Goal: Task Accomplishment & Management: Manage account settings

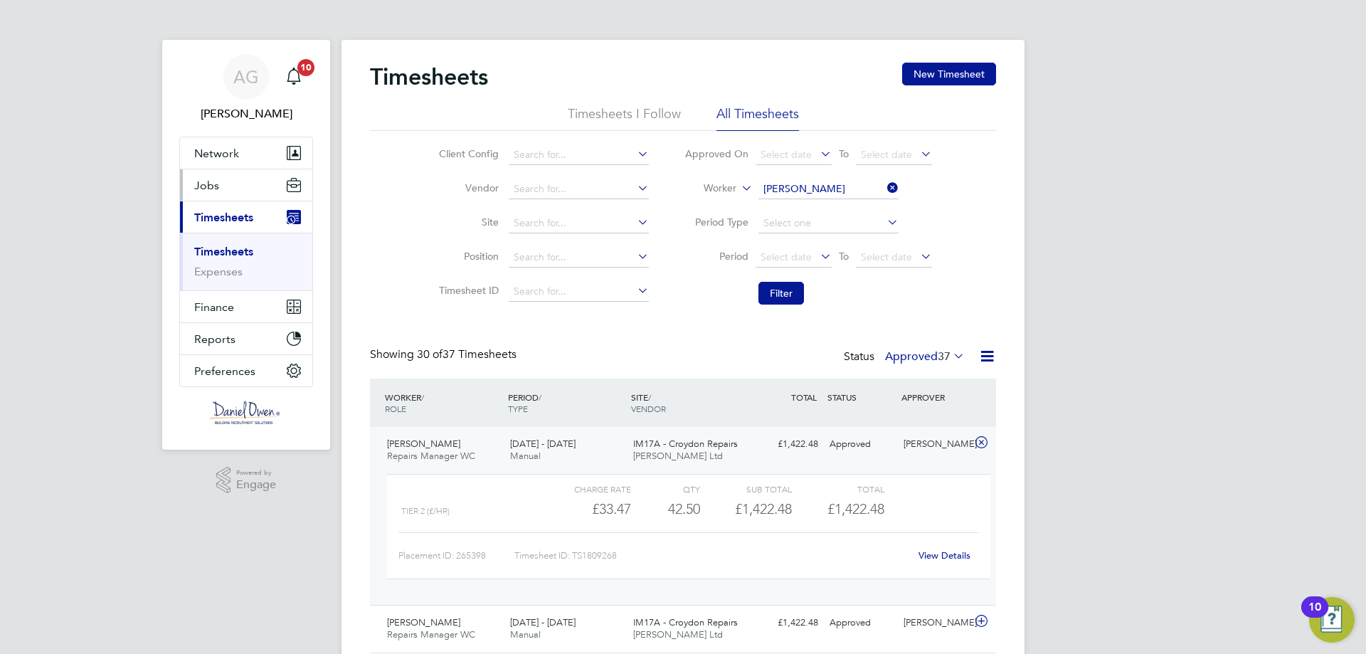
click at [233, 171] on button "Jobs" at bounding box center [246, 184] width 132 height 31
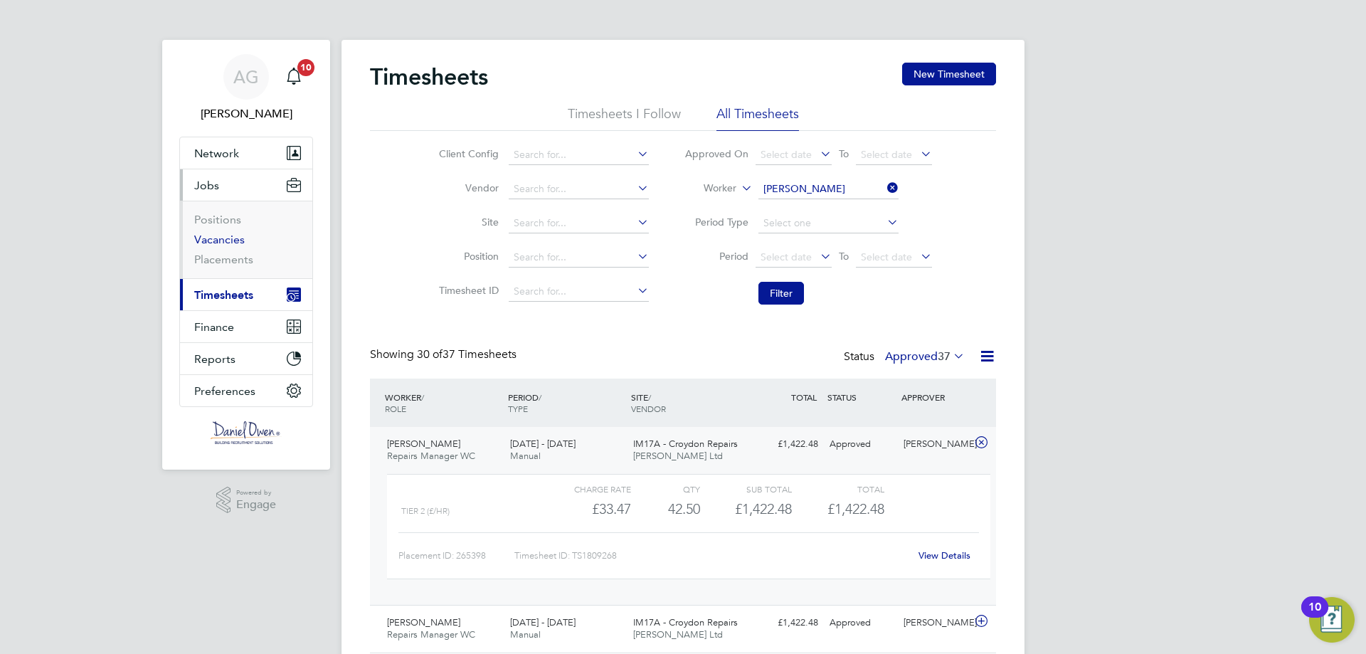
click at [231, 243] on link "Vacancies" at bounding box center [219, 240] width 51 height 14
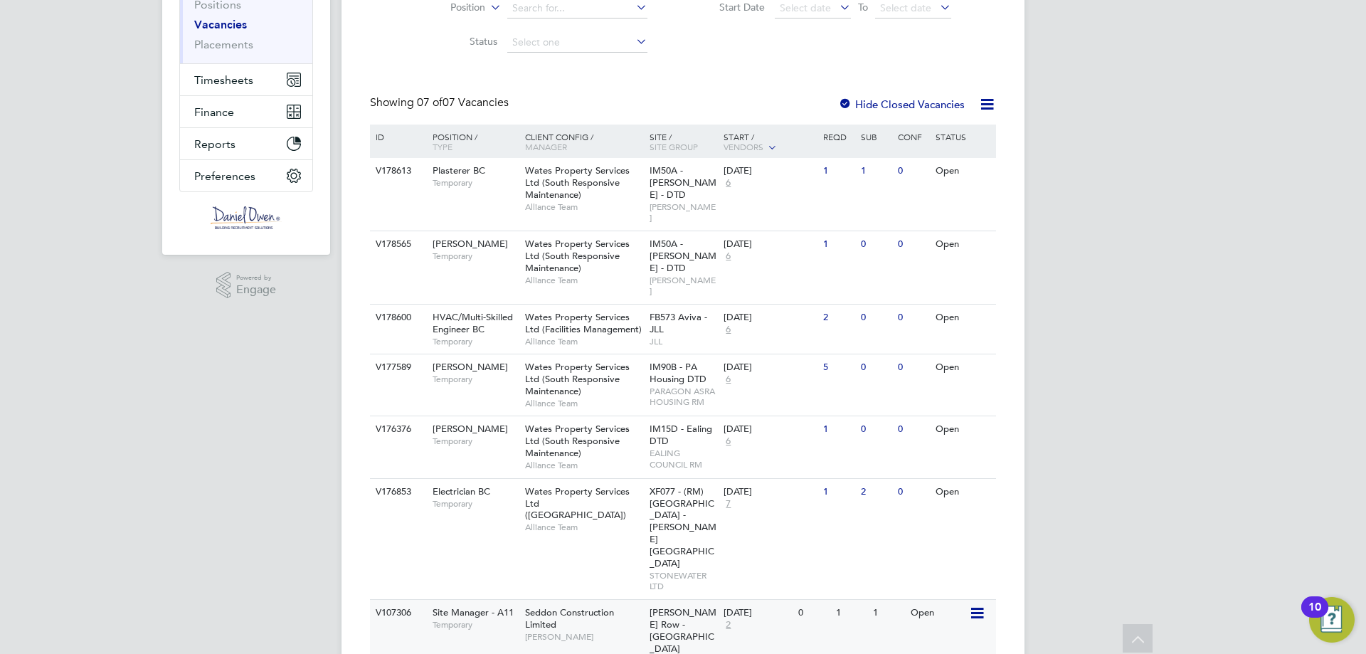
click at [589, 600] on div "Seddon Construction Limited [PERSON_NAME]" at bounding box center [584, 624] width 125 height 49
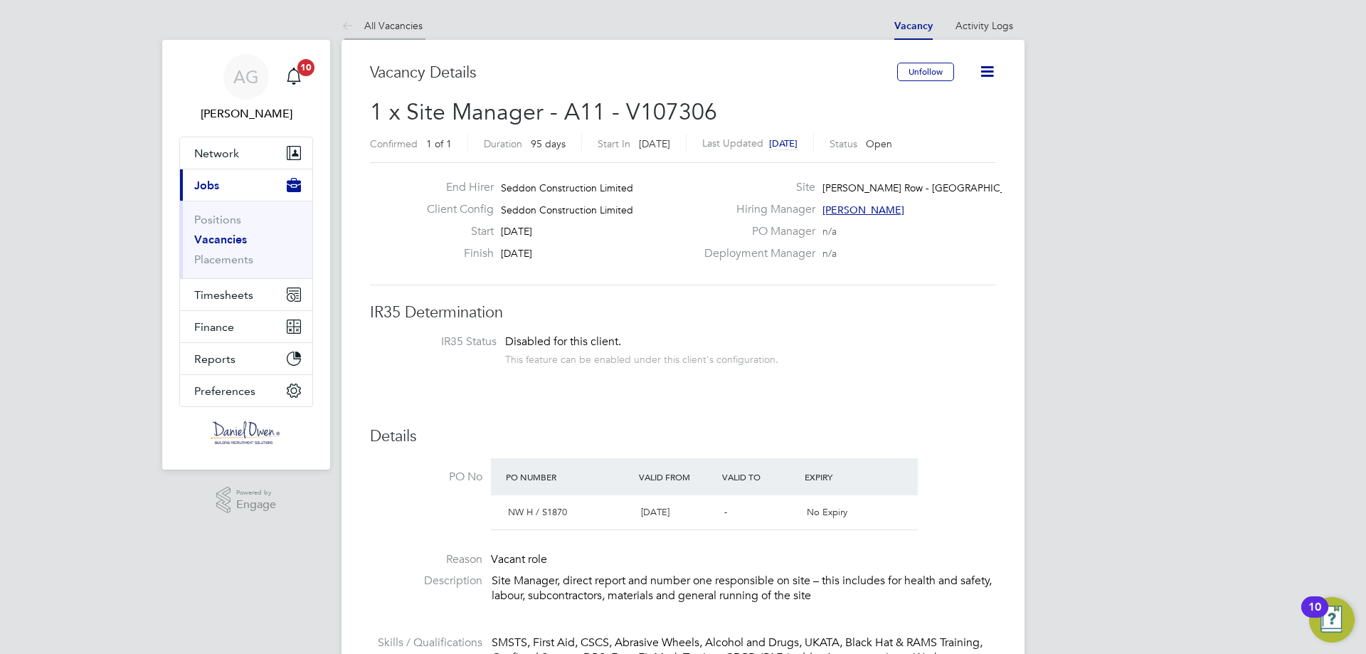
click at [391, 20] on link "All Vacancies" at bounding box center [382, 25] width 81 height 13
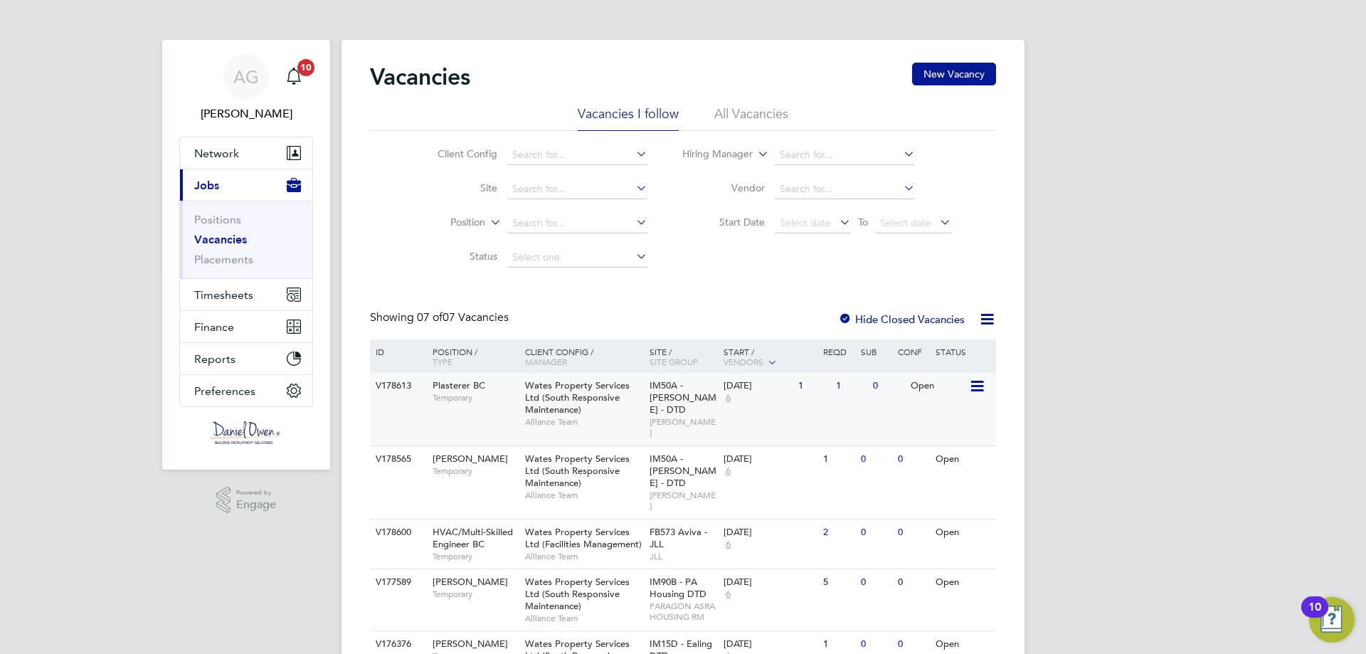
click at [642, 395] on div "Wates Property Services Ltd (South Responsive Maintenance) Alliance Team" at bounding box center [584, 403] width 125 height 61
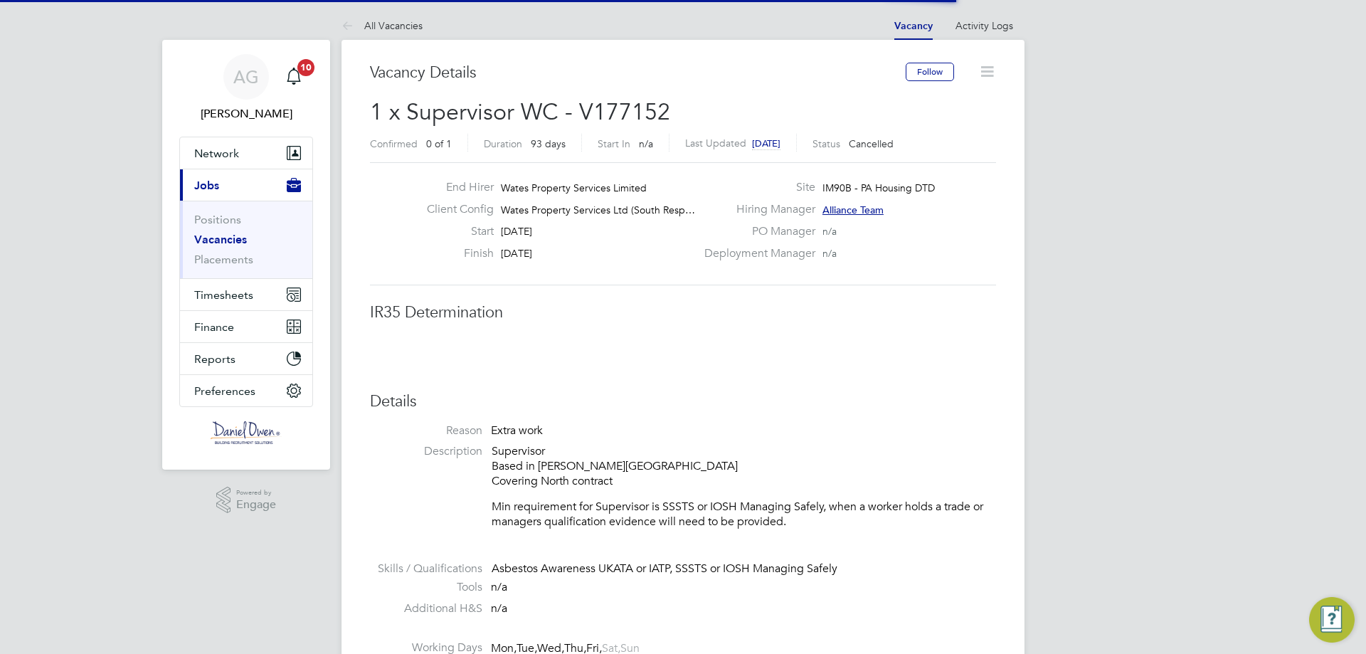
scroll to position [23, 281]
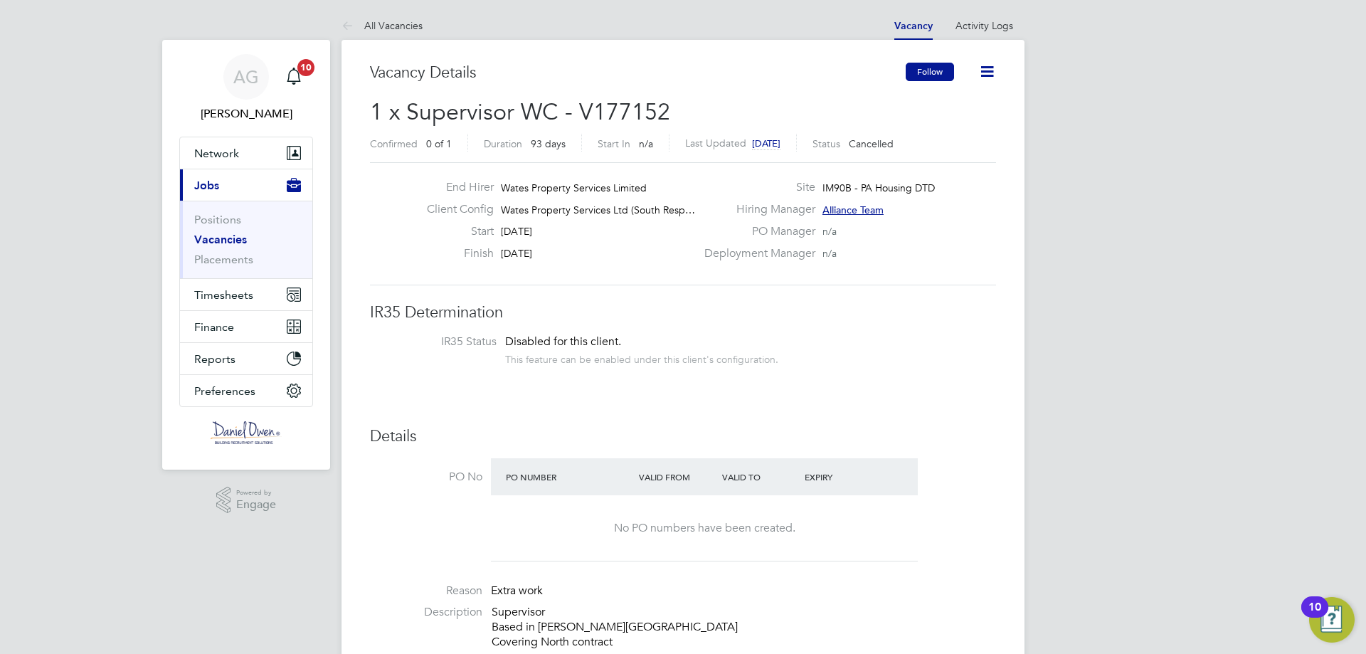
click at [925, 75] on button "Follow" at bounding box center [930, 72] width 48 height 18
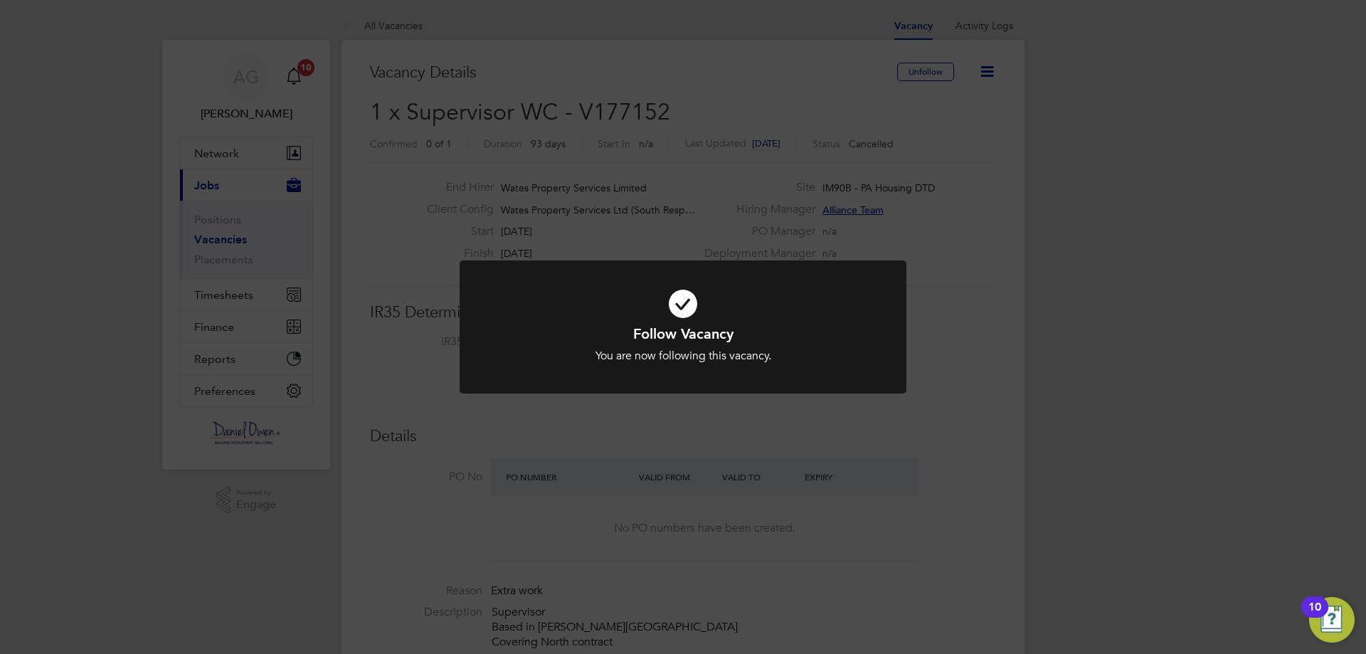
click at [231, 241] on div "Follow Vacancy You are now following this vacancy. Cancel Okay" at bounding box center [683, 327] width 1366 height 654
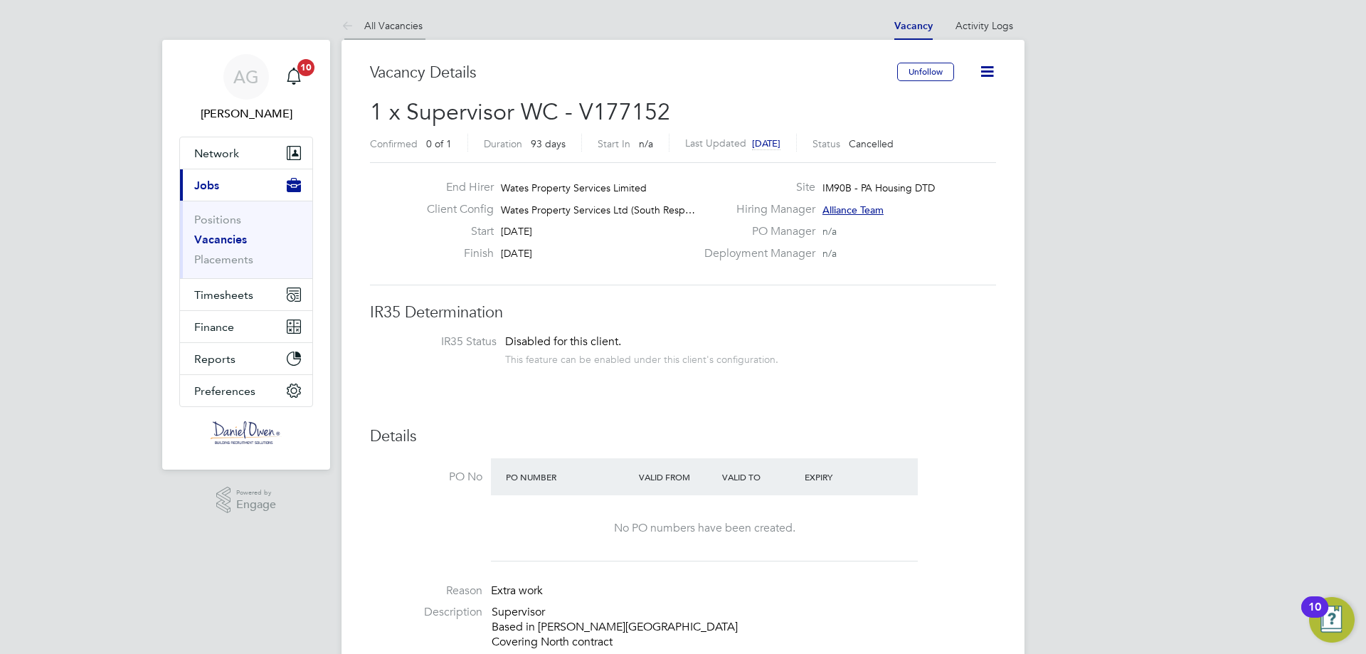
click at [398, 28] on link "All Vacancies" at bounding box center [382, 25] width 81 height 13
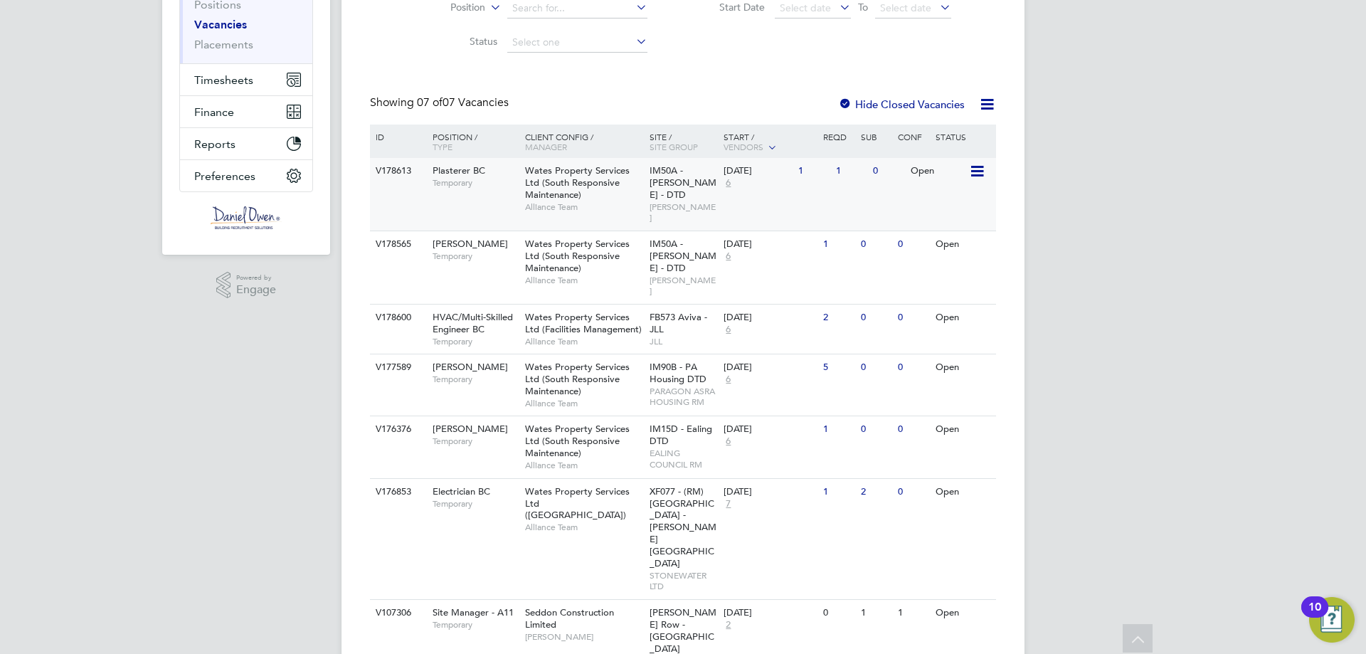
scroll to position [1, 0]
click at [859, 107] on label "Hide Closed Vacancies" at bounding box center [901, 104] width 127 height 14
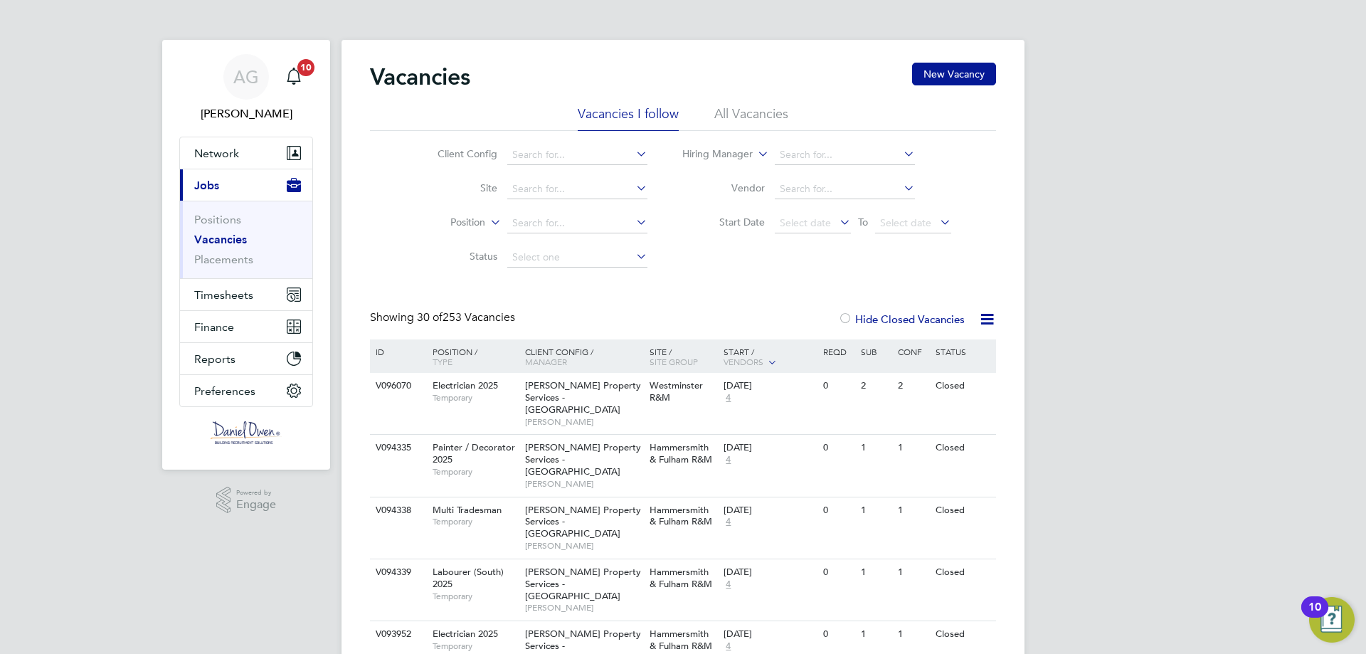
click at [854, 317] on label "Hide Closed Vacancies" at bounding box center [901, 319] width 127 height 14
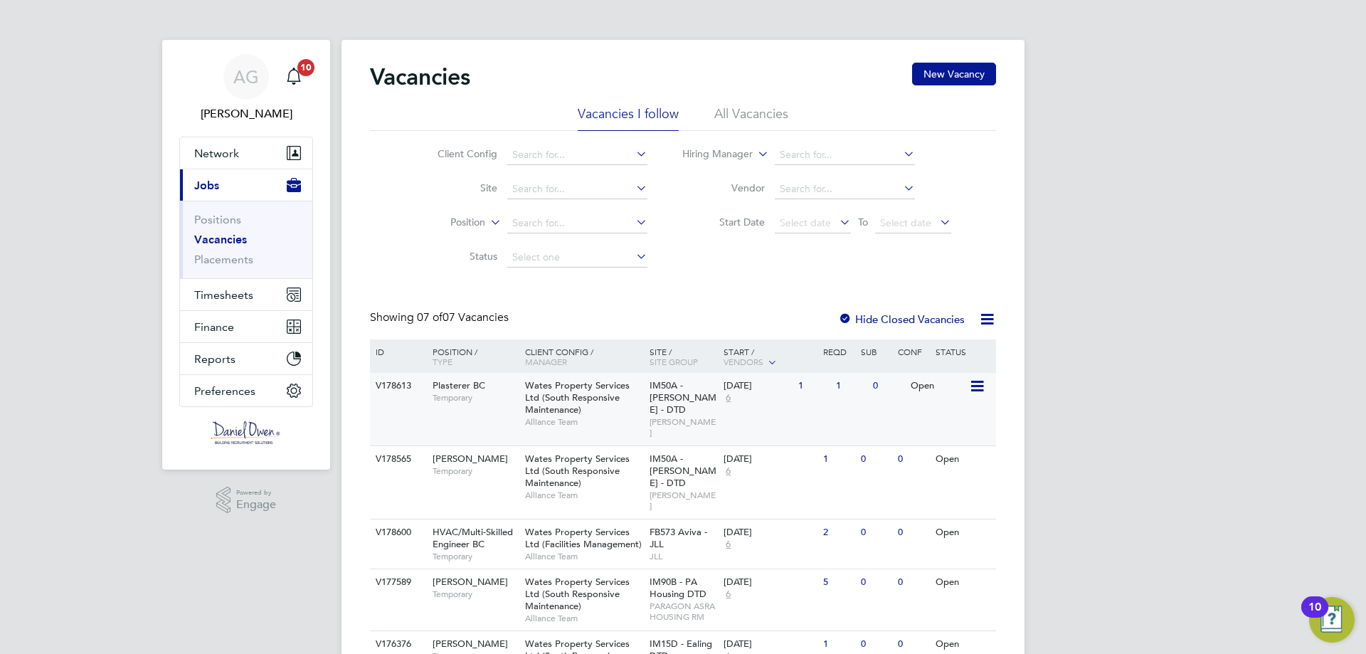
click at [462, 411] on div "V178613 Plasterer BC Temporary Wates Property Services Ltd (South Responsive Ma…" at bounding box center [683, 409] width 626 height 73
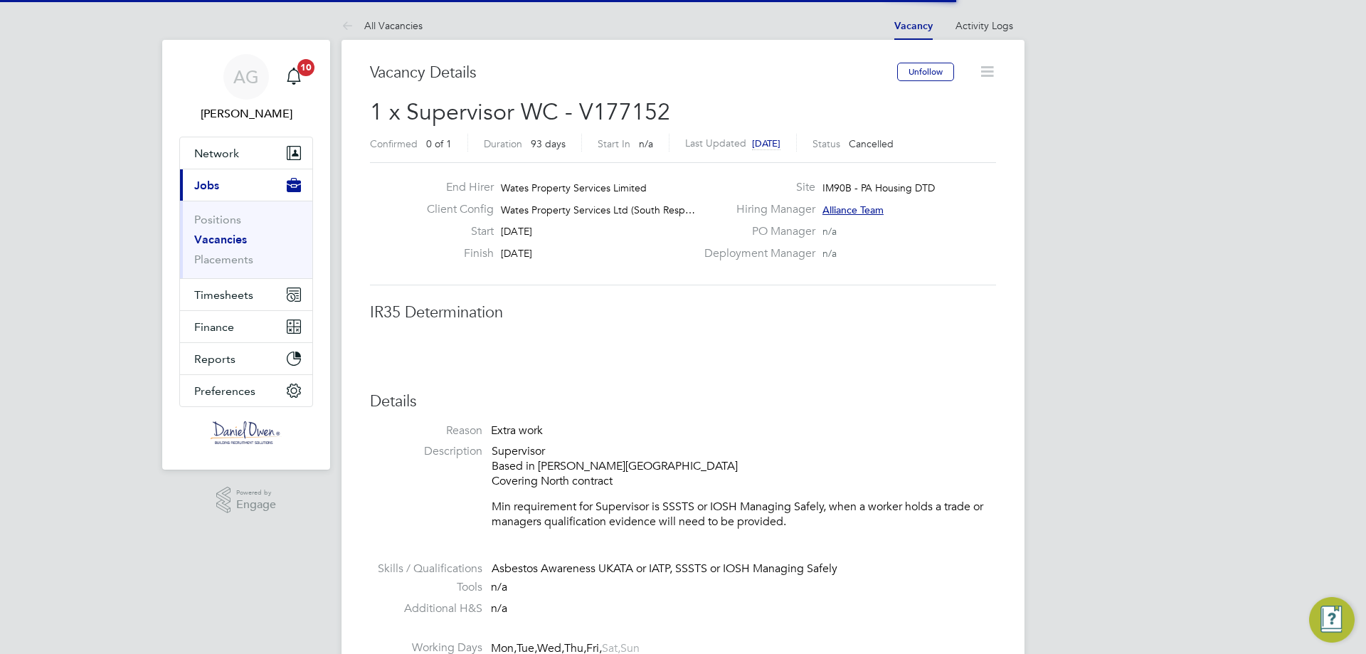
scroll to position [42, 100]
